Goal: Task Accomplishment & Management: Use online tool/utility

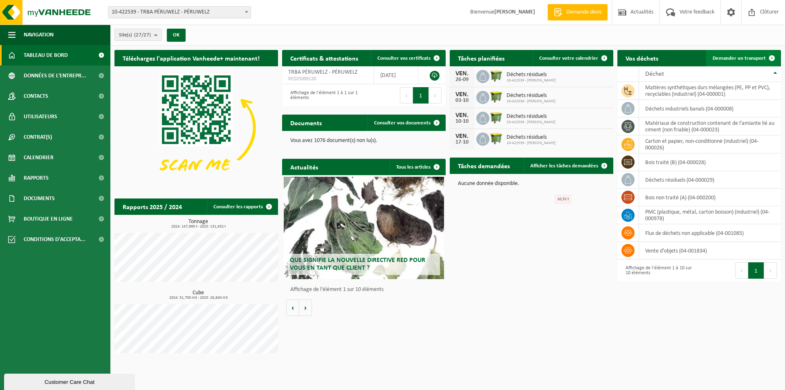
click at [741, 60] on span "Demander un transport" at bounding box center [739, 58] width 53 height 5
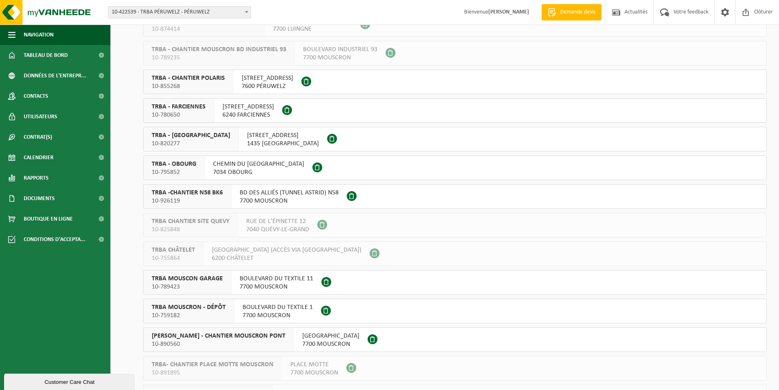
scroll to position [368, 0]
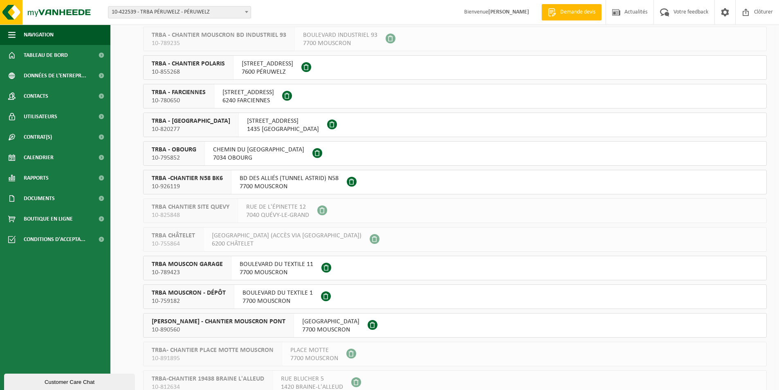
click at [285, 294] on span "BOULEVARD DU TEXTILE 1" at bounding box center [277, 293] width 70 height 8
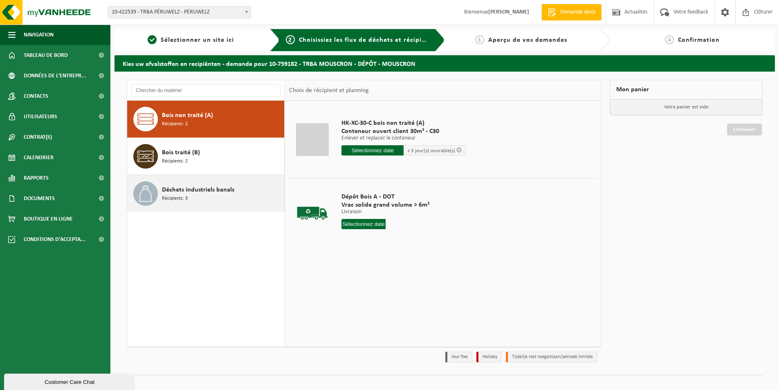
click at [247, 184] on div "Déchets industriels banals Récipients: 3" at bounding box center [222, 193] width 120 height 25
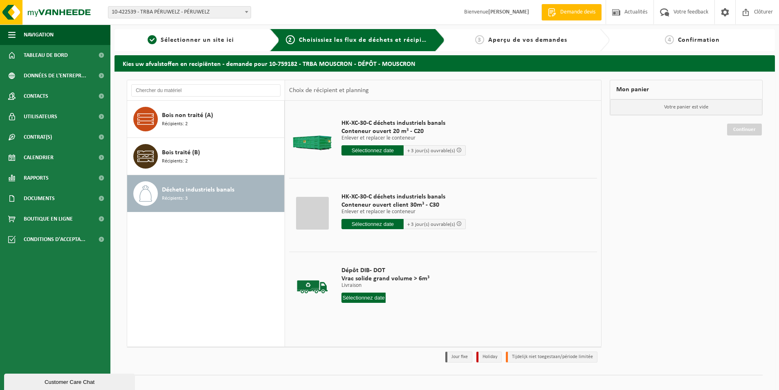
click at [384, 150] on input "text" at bounding box center [372, 150] width 62 height 10
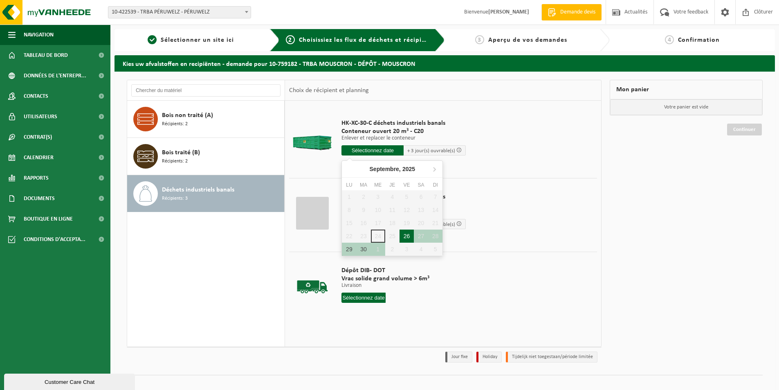
click at [404, 236] on div "26" at bounding box center [406, 235] width 14 height 13
type input "à partir de 2025-09-26"
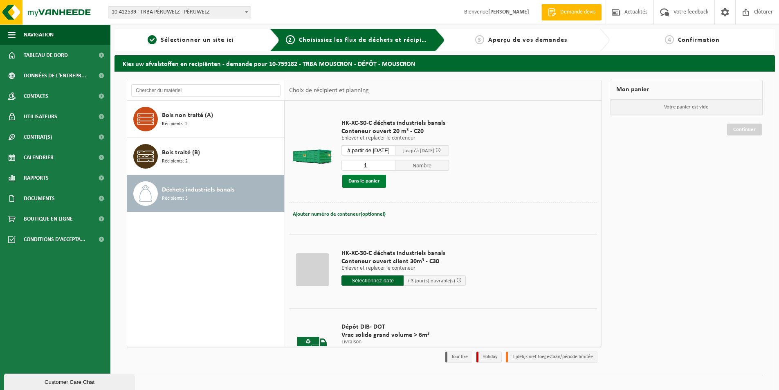
click at [372, 182] on button "Dans le panier" at bounding box center [364, 181] width 44 height 13
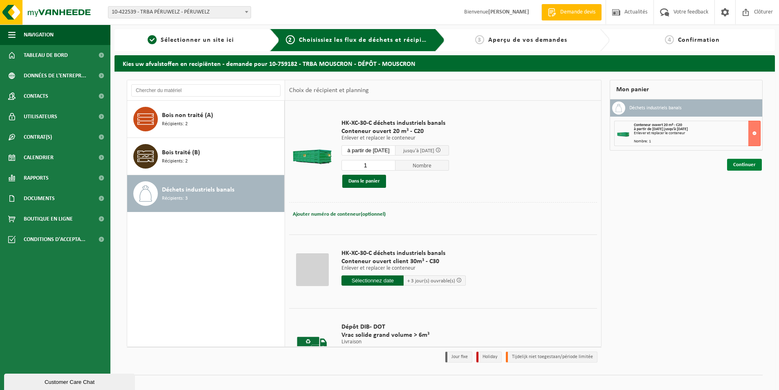
click at [745, 167] on link "Continuer" at bounding box center [744, 165] width 35 height 12
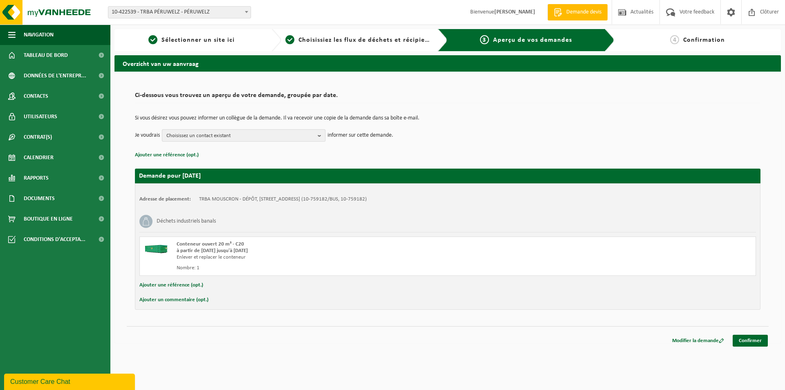
click at [188, 138] on span "Choisissez un contact existant" at bounding box center [240, 136] width 148 height 12
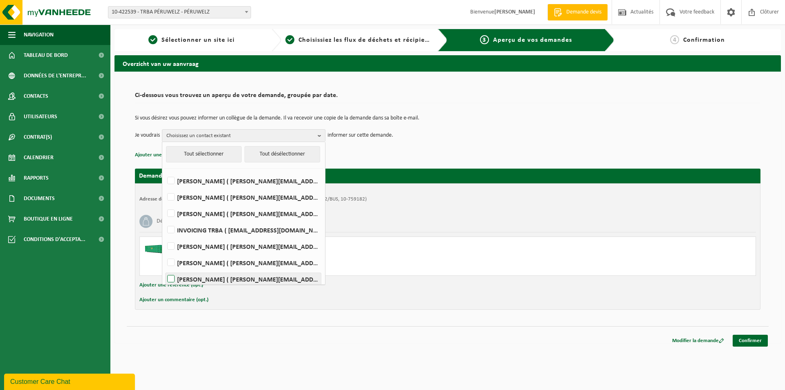
click at [205, 278] on label "CÉCILE WEISS ( cecile.weiss@trba.eu )" at bounding box center [243, 279] width 155 height 12
click at [164, 269] on input "CÉCILE WEISS ( cecile.weiss@trba.eu )" at bounding box center [164, 268] width 0 height 0
checkbox input "true"
drag, startPoint x: 154, startPoint y: 325, endPoint x: 157, endPoint y: 322, distance: 4.9
click at [154, 326] on div "Ci-dessous vous trouvez un aperçu de votre demande, groupée par date. Si vous d…" at bounding box center [447, 207] width 666 height 271
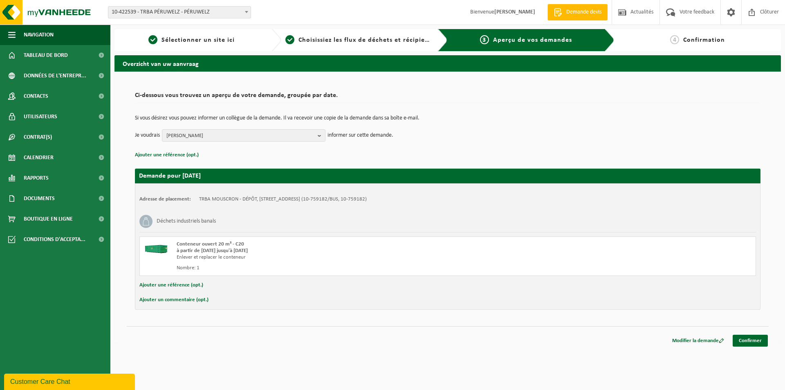
click at [175, 282] on button "Ajouter une référence (opt.)" at bounding box center [171, 285] width 64 height 11
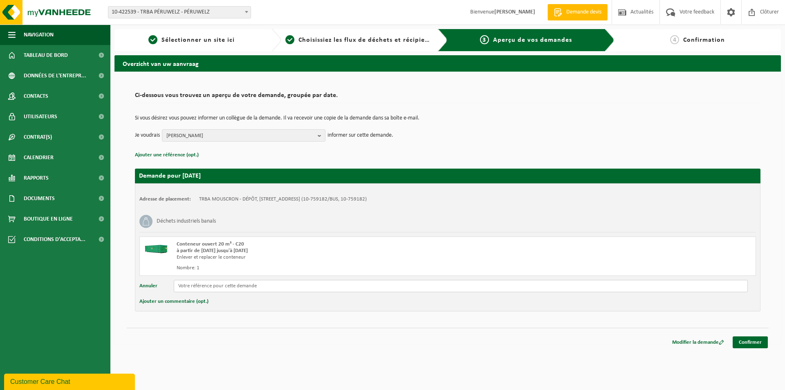
click at [179, 287] on input "text" at bounding box center [461, 286] width 574 height 12
type input "50% TAROS / 50% TRBA"
click at [753, 341] on link "Confirmer" at bounding box center [750, 342] width 35 height 12
